Goal: Task Accomplishment & Management: Use online tool/utility

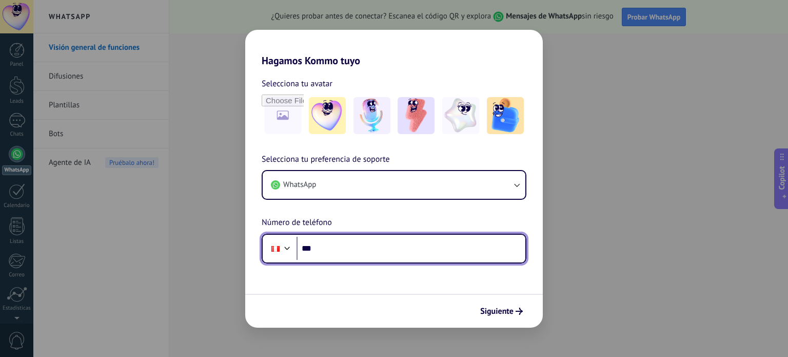
click at [374, 248] on input "***" at bounding box center [411, 249] width 229 height 24
type input "**********"
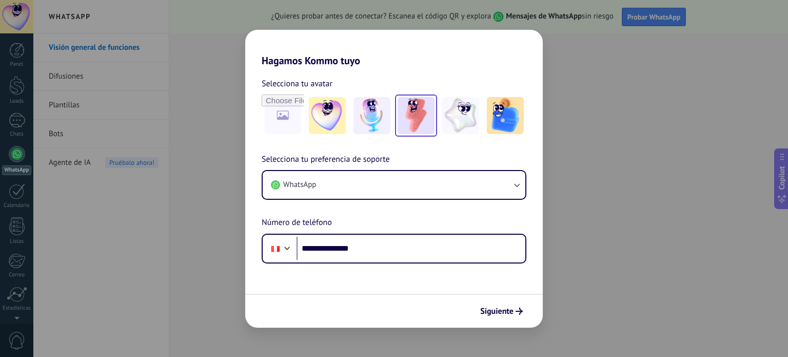
click at [412, 125] on img at bounding box center [416, 115] width 37 height 37
click at [489, 305] on button "Siguiente" at bounding box center [502, 310] width 52 height 17
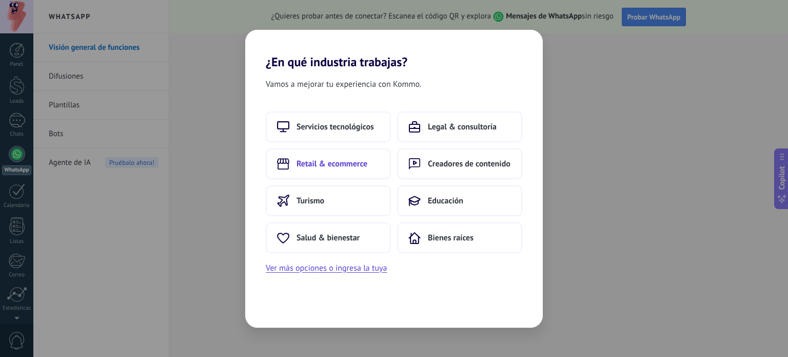
click at [359, 165] on span "Retail & ecommerce" at bounding box center [332, 164] width 71 height 10
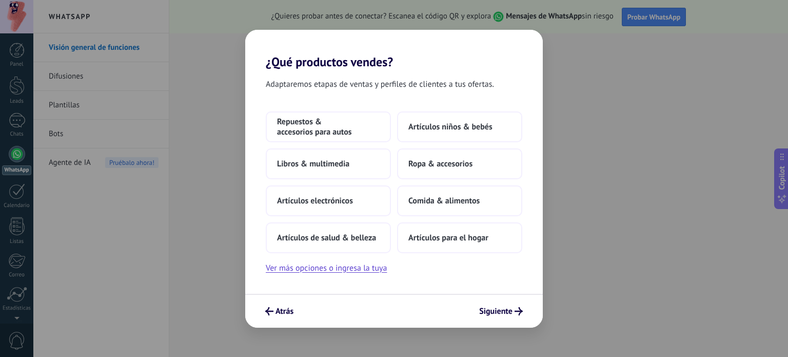
click at [359, 165] on button "Libros & multimedia" at bounding box center [328, 163] width 125 height 31
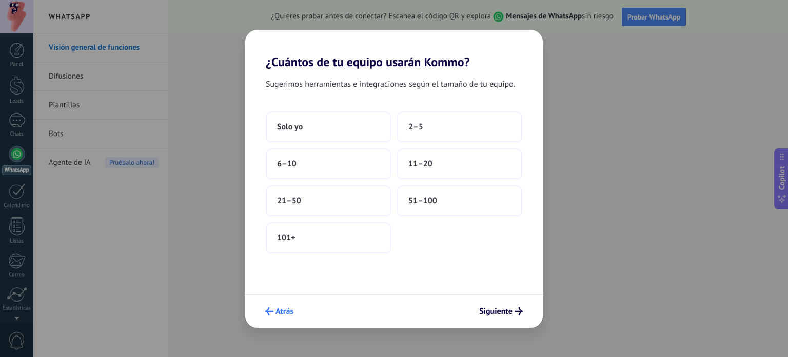
click at [282, 309] on span "Atrás" at bounding box center [285, 310] width 18 height 7
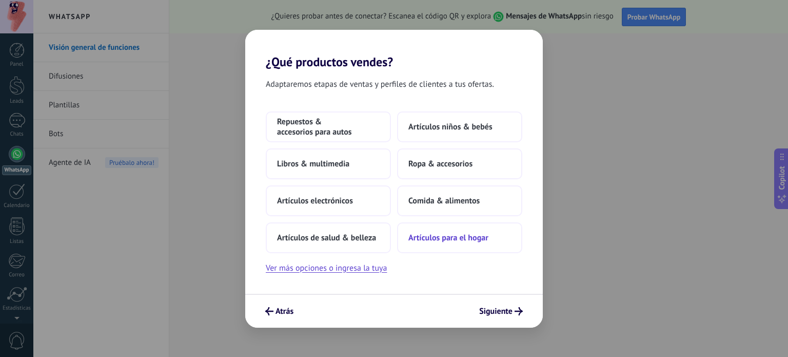
click at [429, 236] on span "Artículos para el hogar" at bounding box center [448, 237] width 80 height 10
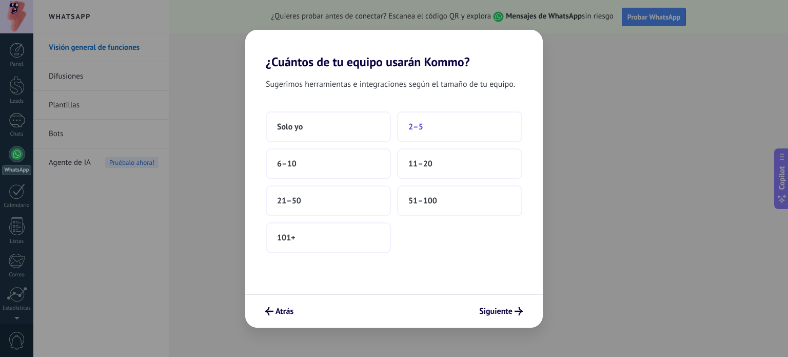
click at [406, 128] on button "2–5" at bounding box center [459, 126] width 125 height 31
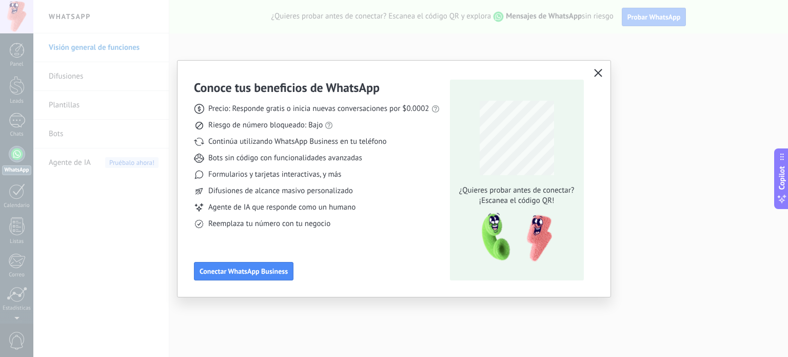
click at [599, 72] on icon "button" at bounding box center [598, 73] width 8 height 8
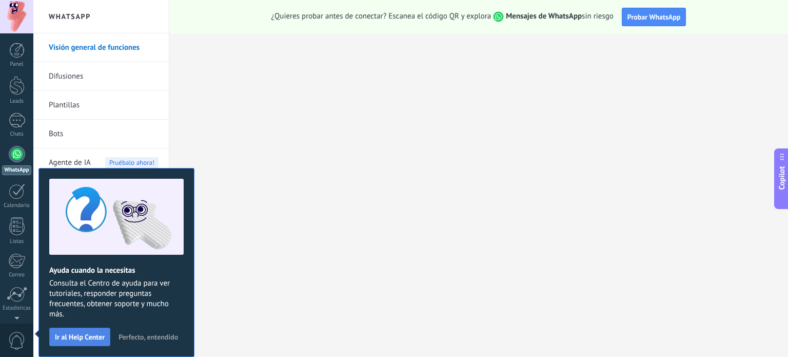
click at [90, 340] on span "Ir al Help Center" at bounding box center [80, 336] width 50 height 7
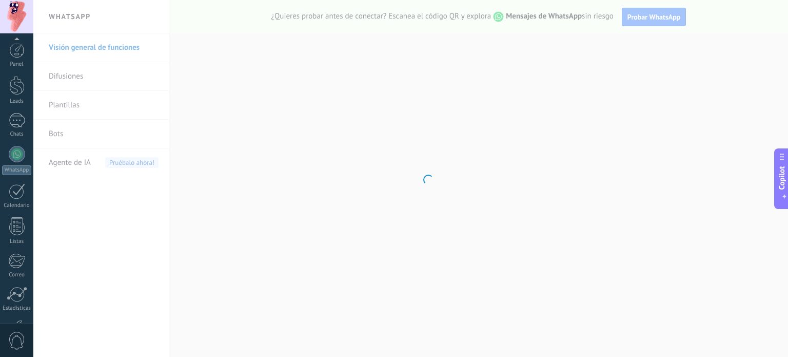
scroll to position [70, 0]
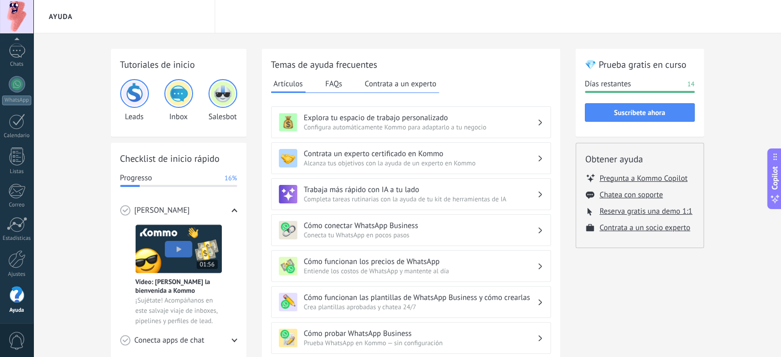
click at [433, 129] on span "Configura automáticamente Kommo para adaptarlo a tu negocio" at bounding box center [420, 127] width 233 height 9
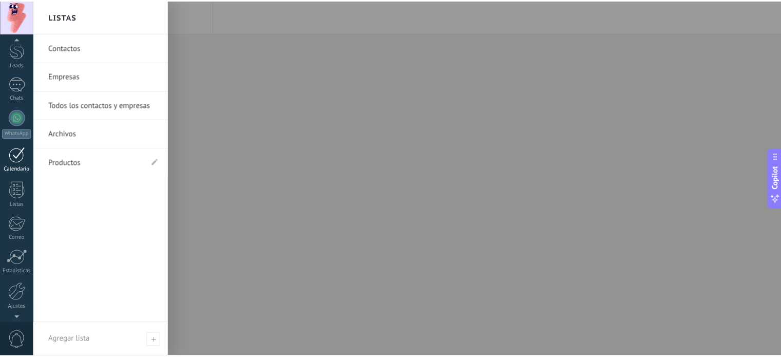
scroll to position [0, 0]
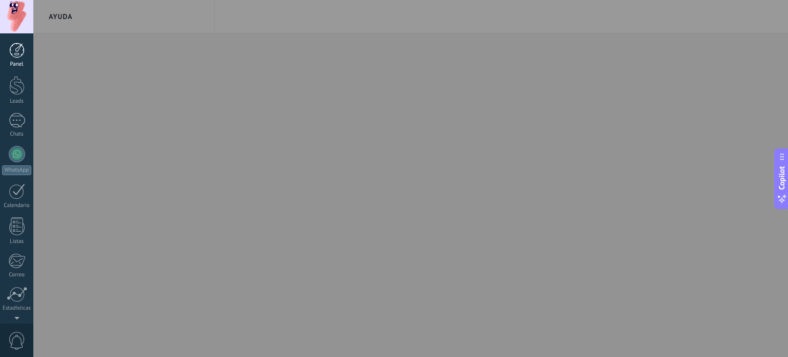
click at [20, 57] on div at bounding box center [16, 50] width 15 height 15
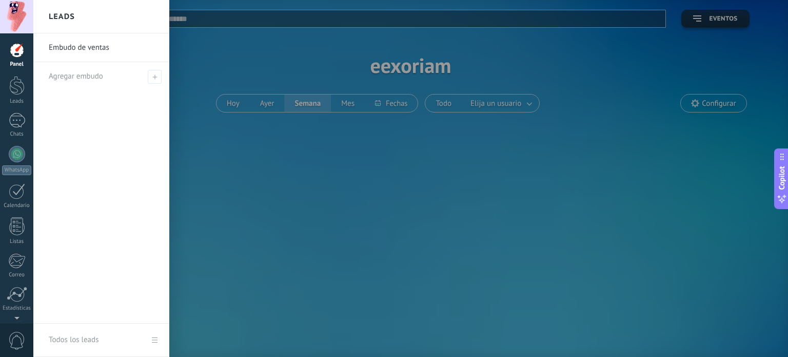
click at [94, 49] on link "Embudo de ventas" at bounding box center [104, 47] width 110 height 29
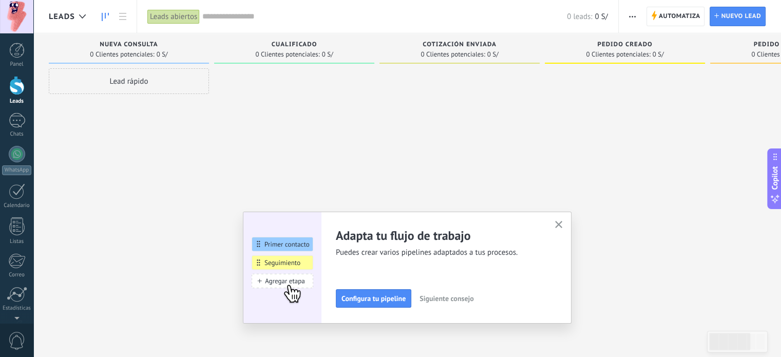
click at [287, 247] on img at bounding box center [282, 267] width 78 height 112
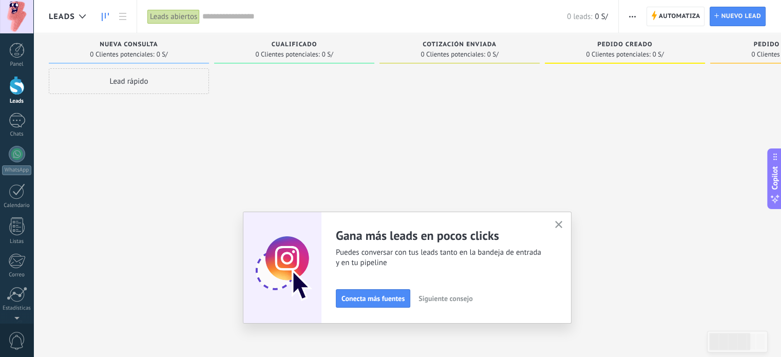
click at [438, 299] on span "Siguiente consejo" at bounding box center [445, 298] width 54 height 7
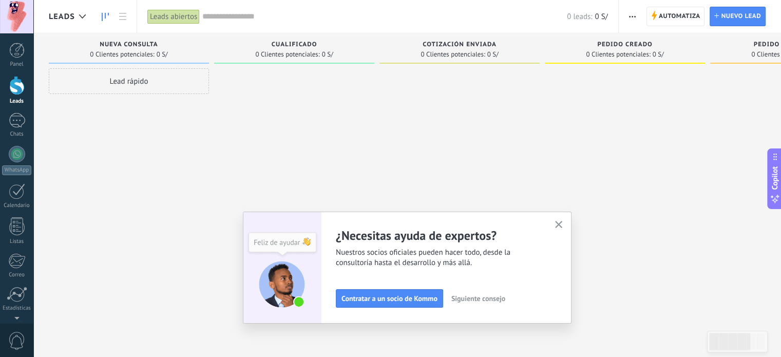
click at [472, 299] on span "Siguiente consejo" at bounding box center [478, 298] width 54 height 7
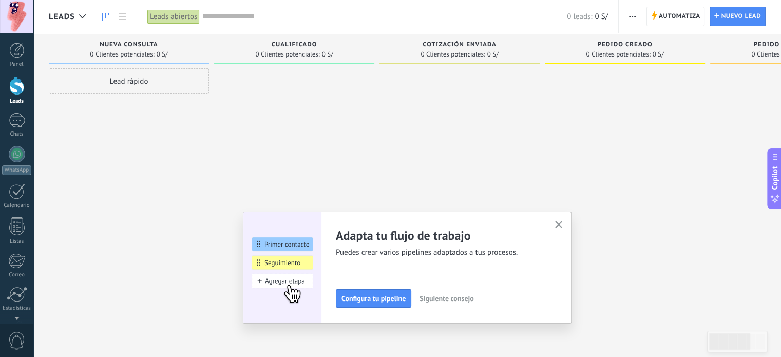
click at [440, 296] on span "Siguiente consejo" at bounding box center [446, 298] width 54 height 7
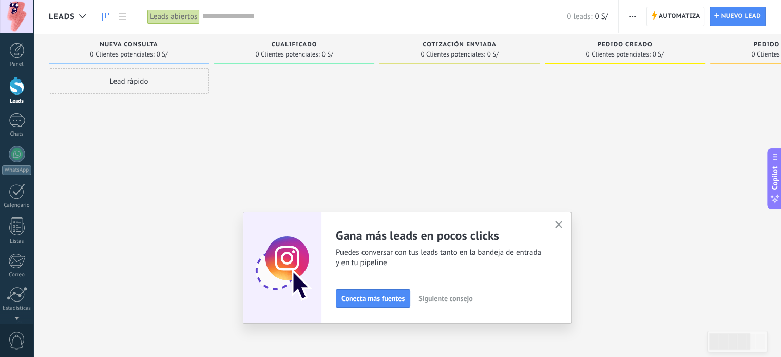
click at [440, 296] on span "Siguiente consejo" at bounding box center [445, 298] width 54 height 7
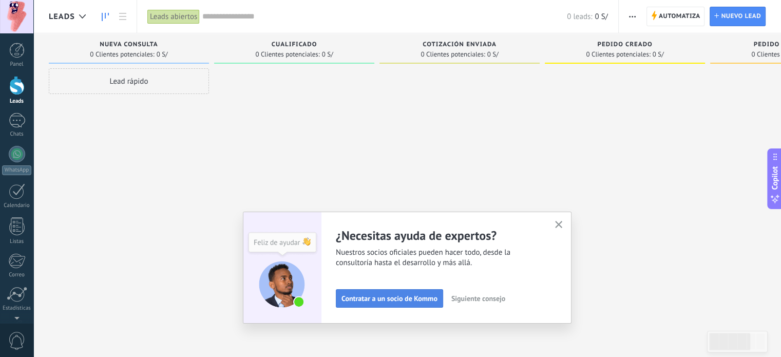
click at [358, 297] on span "Contratar a un socio de Kommo" at bounding box center [389, 298] width 96 height 7
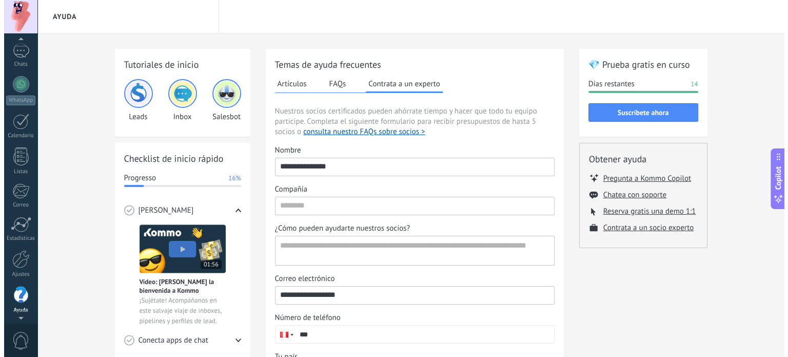
scroll to position [63, 0]
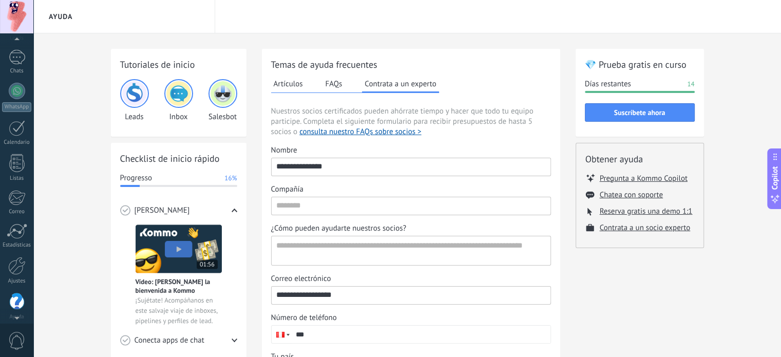
click at [22, 49] on div "Panel Leads Chats WhatsApp Clientes" at bounding box center [16, 154] width 33 height 351
click at [24, 59] on div at bounding box center [17, 57] width 16 height 15
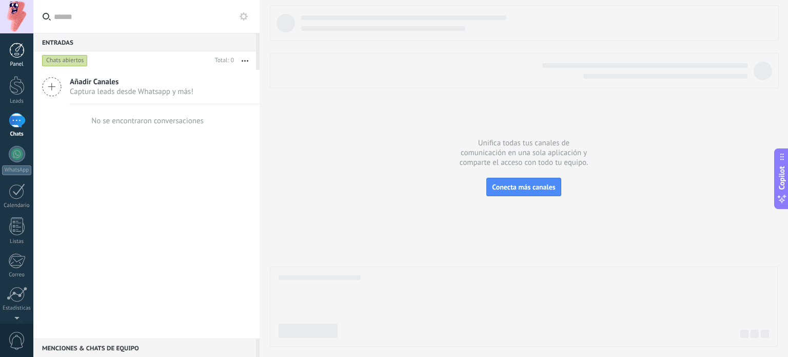
click at [18, 51] on div at bounding box center [16, 50] width 15 height 15
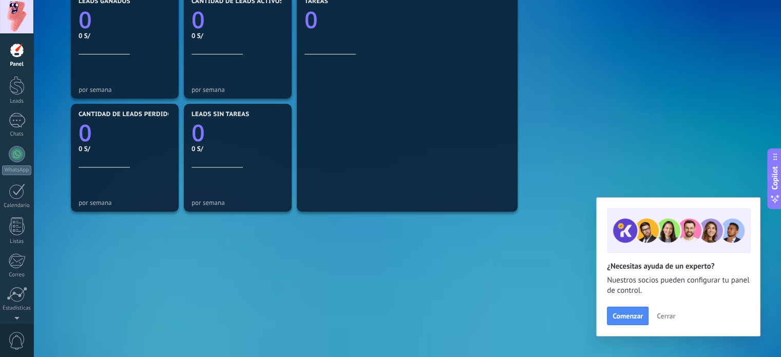
scroll to position [369, 0]
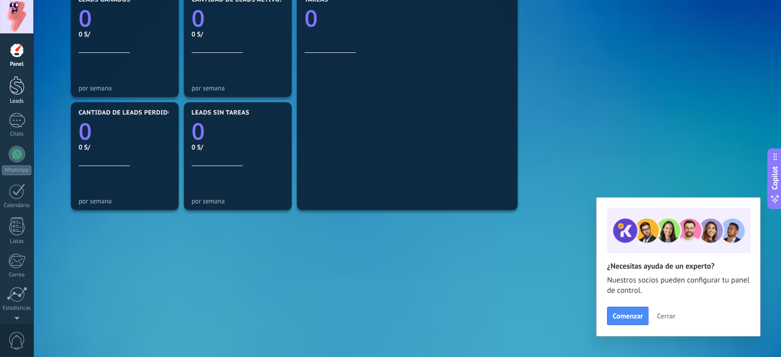
click at [22, 93] on div at bounding box center [16, 85] width 15 height 19
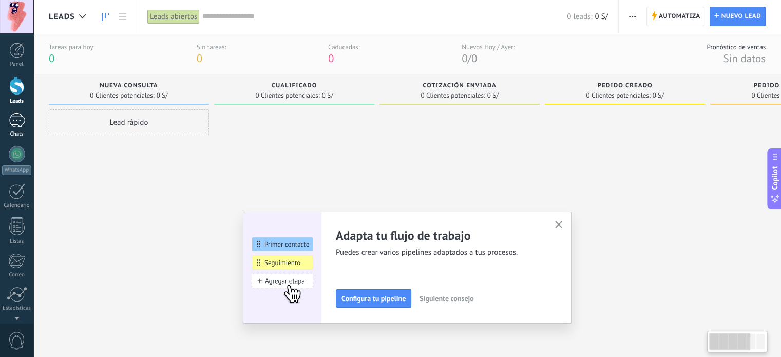
click at [14, 122] on div at bounding box center [17, 120] width 16 height 15
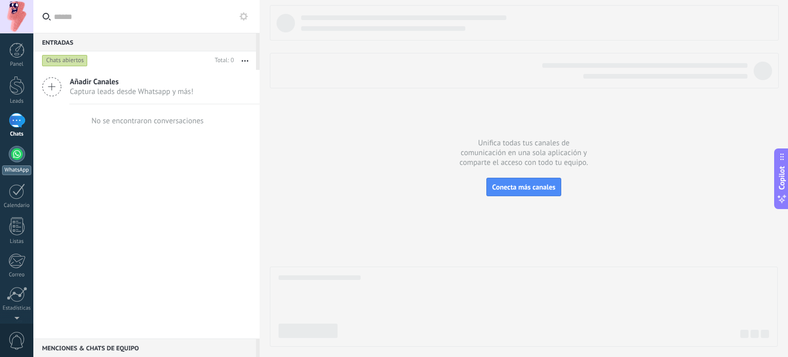
click at [20, 149] on div at bounding box center [17, 154] width 16 height 16
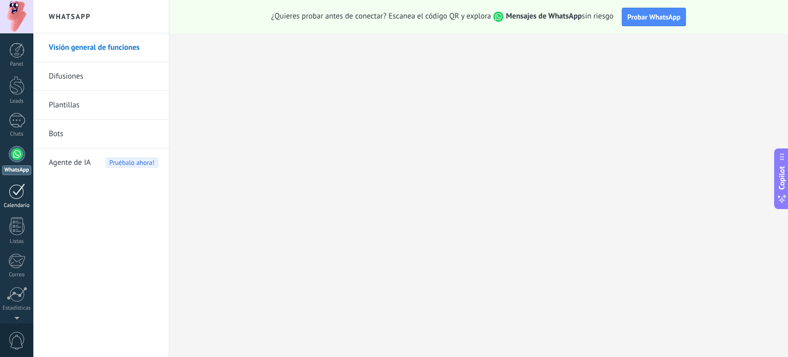
click at [14, 188] on div at bounding box center [17, 191] width 16 height 16
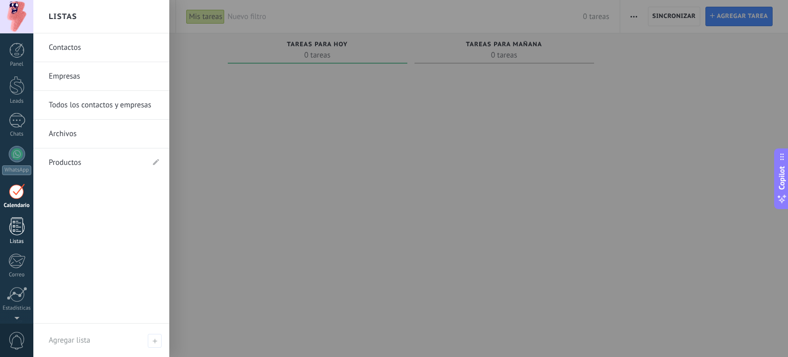
click at [16, 217] on div at bounding box center [16, 226] width 15 height 18
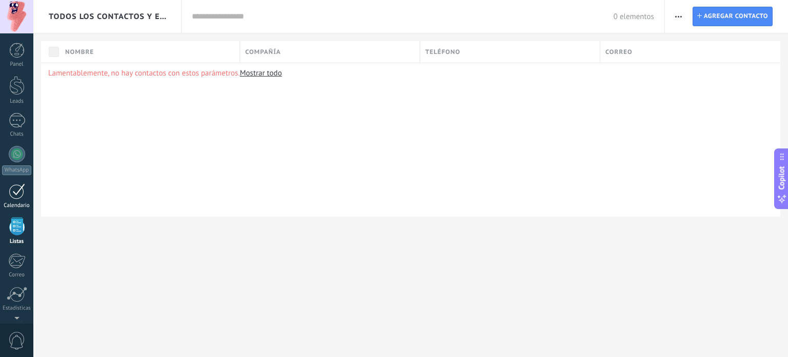
click at [15, 188] on div at bounding box center [17, 191] width 16 height 16
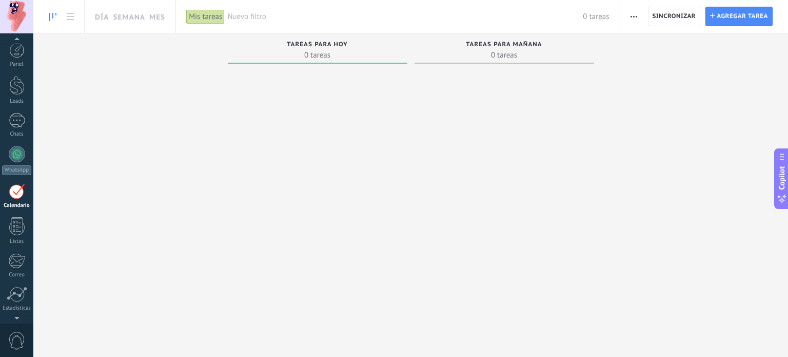
scroll to position [29, 0]
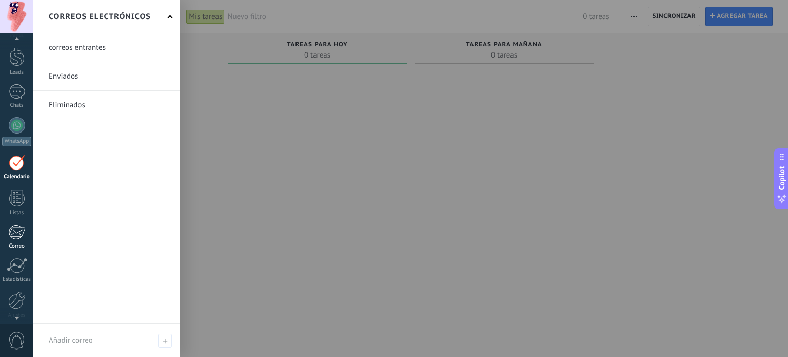
click at [9, 234] on div at bounding box center [16, 231] width 17 height 15
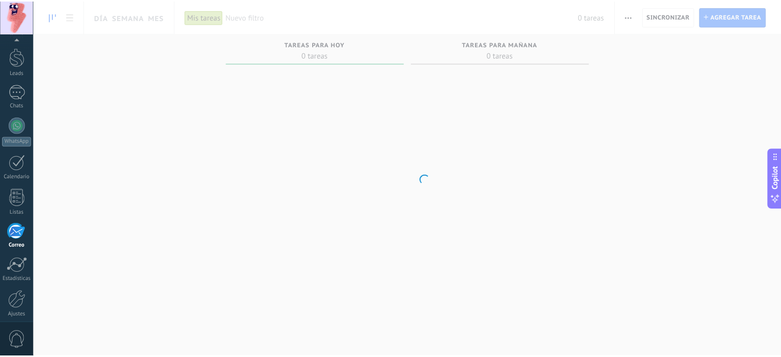
scroll to position [70, 0]
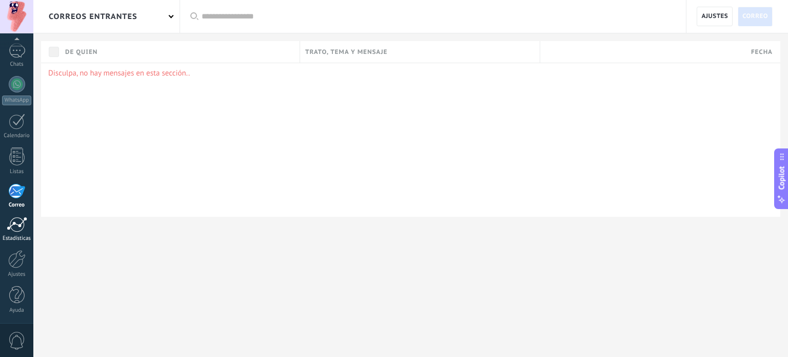
click at [14, 230] on div at bounding box center [17, 224] width 21 height 15
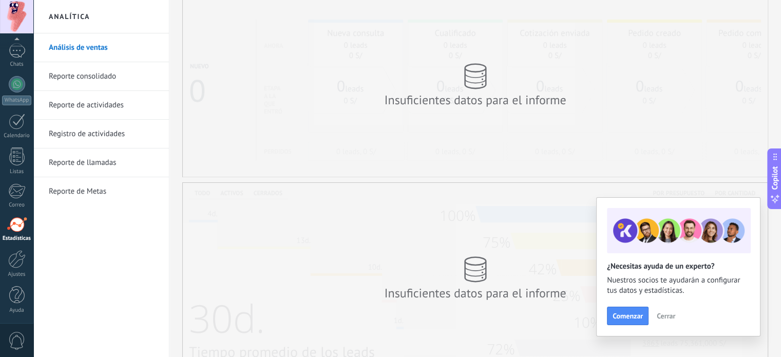
scroll to position [51, 0]
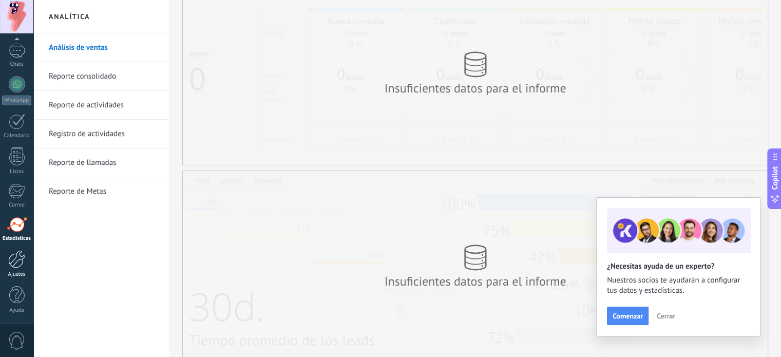
click at [20, 271] on div "Ajustes" at bounding box center [17, 274] width 30 height 7
